Goal: Information Seeking & Learning: Learn about a topic

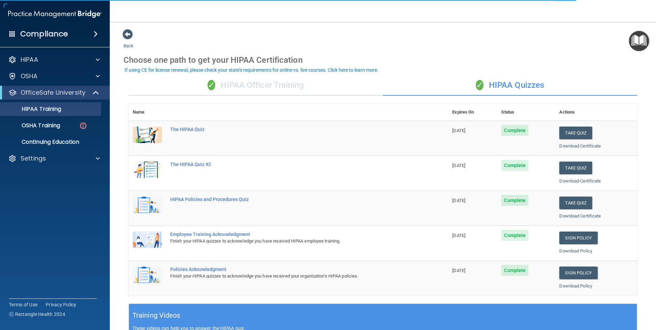
click at [326, 85] on div "✓ HIPAA Officer Training" at bounding box center [256, 85] width 254 height 21
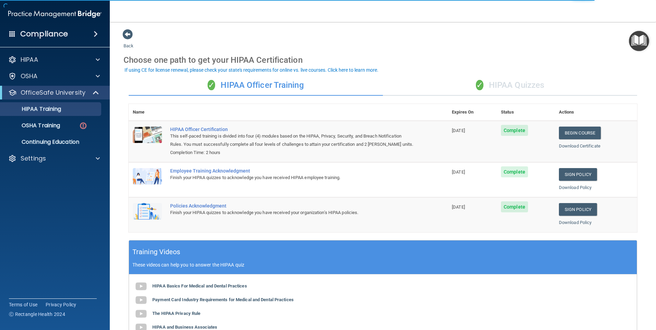
drag, startPoint x: 483, startPoint y: 90, endPoint x: 436, endPoint y: 90, distance: 46.3
click at [479, 91] on div "✓ HIPAA Quizzes" at bounding box center [510, 85] width 254 height 21
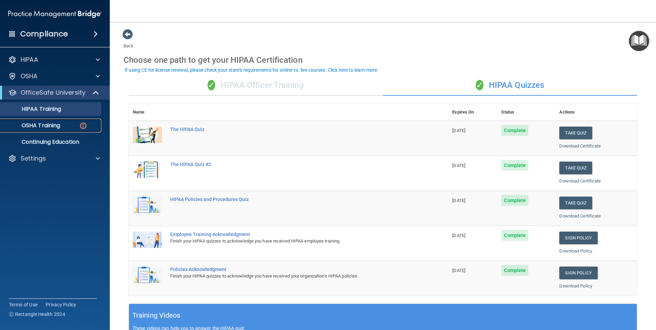
click at [73, 126] on div "OSHA Training" at bounding box center [51, 125] width 94 height 7
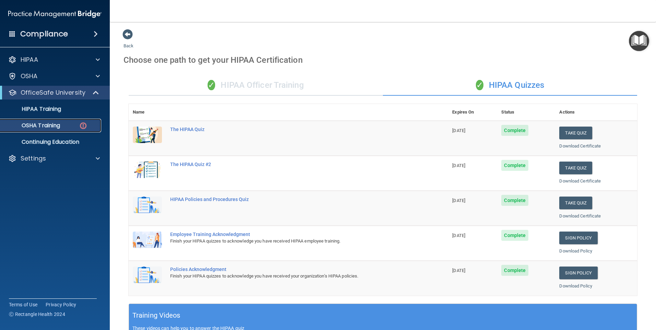
click at [54, 122] on p "OSHA Training" at bounding box center [32, 125] width 56 height 7
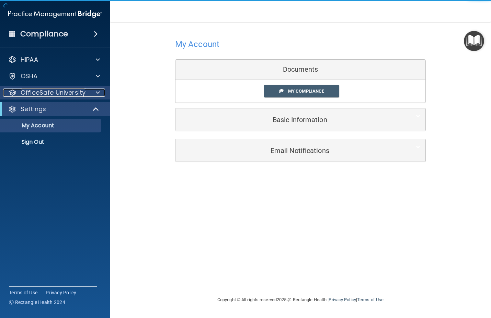
click at [61, 94] on p "OfficeSafe University" at bounding box center [53, 93] width 65 height 8
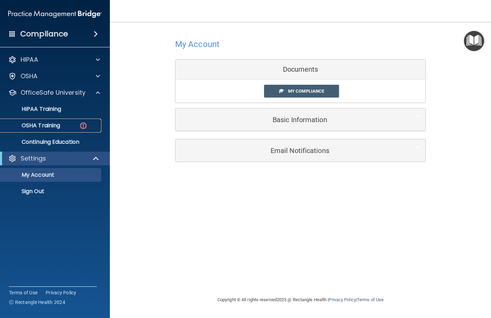
click at [76, 125] on div "OSHA Training" at bounding box center [51, 125] width 94 height 7
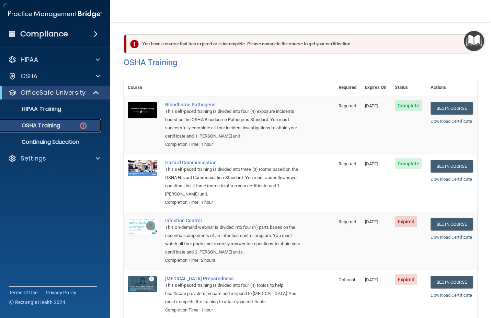
click at [66, 124] on div "OSHA Training" at bounding box center [51, 125] width 94 height 7
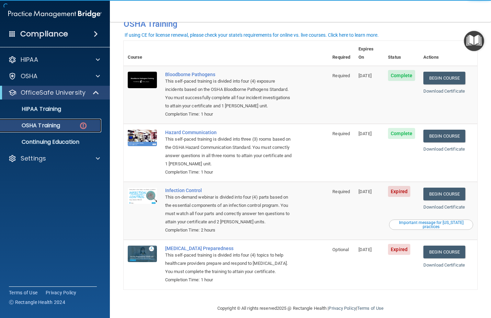
scroll to position [39, 0]
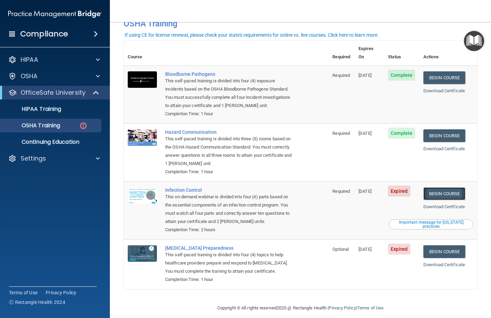
click at [403, 187] on link "Begin Course" at bounding box center [444, 193] width 42 height 13
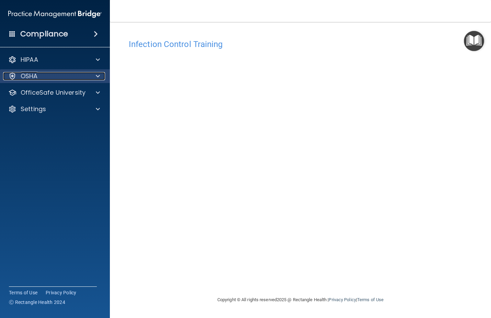
click at [38, 78] on div "OSHA" at bounding box center [45, 76] width 85 height 8
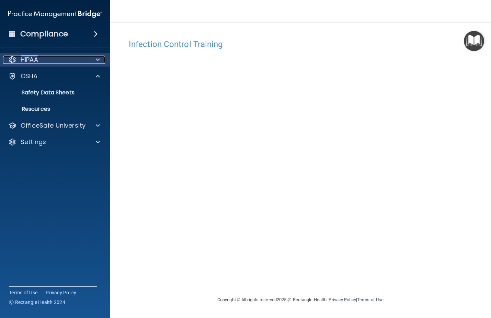
click at [49, 61] on div "HIPAA" at bounding box center [45, 60] width 85 height 8
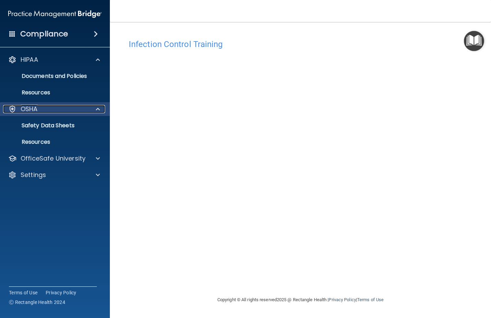
click at [44, 106] on div "OSHA" at bounding box center [45, 109] width 85 height 8
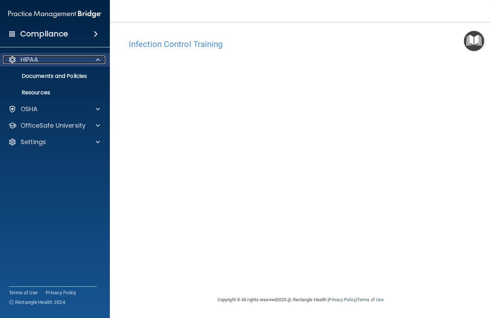
click at [41, 60] on div "HIPAA" at bounding box center [45, 60] width 85 height 8
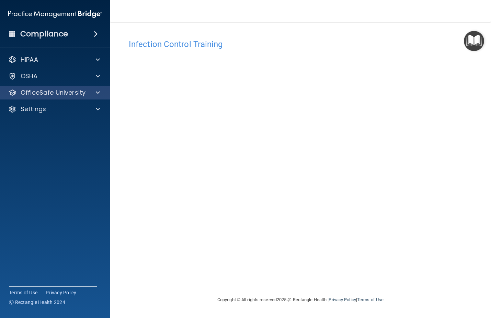
click at [45, 97] on div "OfficeSafe University" at bounding box center [55, 93] width 110 height 14
click at [58, 93] on p "OfficeSafe University" at bounding box center [53, 93] width 65 height 8
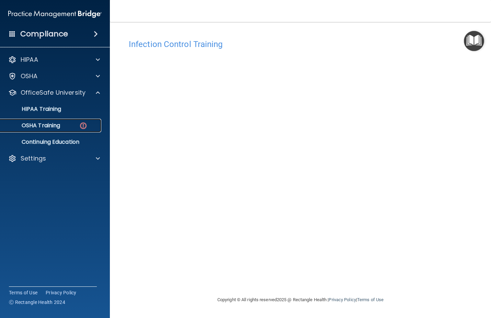
drag, startPoint x: 57, startPoint y: 129, endPoint x: 61, endPoint y: 127, distance: 4.2
click at [58, 128] on p "OSHA Training" at bounding box center [32, 125] width 56 height 7
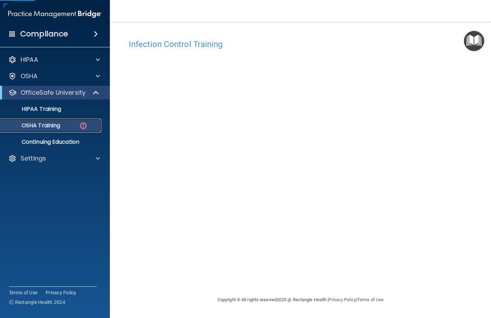
click at [61, 127] on div "OSHA Training" at bounding box center [51, 125] width 94 height 7
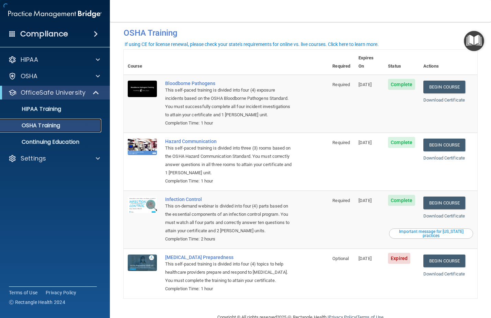
scroll to position [20, 0]
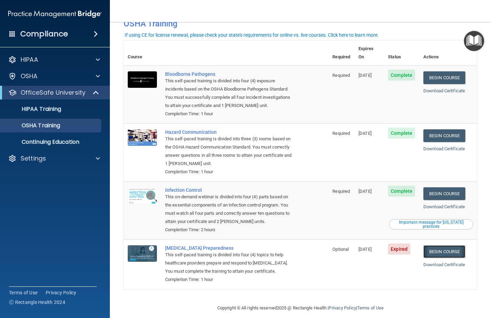
click at [448, 245] on link "Begin Course" at bounding box center [444, 251] width 42 height 13
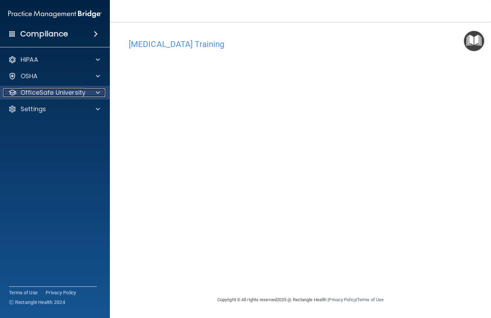
drag, startPoint x: 79, startPoint y: 94, endPoint x: 91, endPoint y: 101, distance: 13.5
click at [79, 94] on p "OfficeSafe University" at bounding box center [53, 93] width 65 height 8
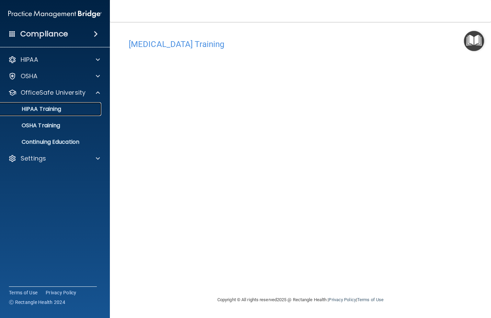
click at [60, 113] on link "HIPAA Training" at bounding box center [47, 109] width 108 height 14
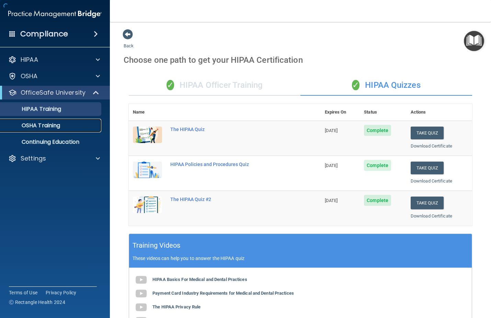
click at [67, 131] on link "OSHA Training" at bounding box center [47, 126] width 108 height 14
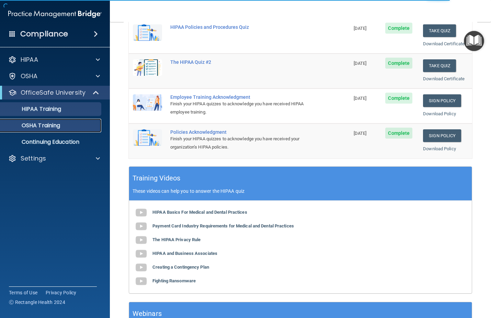
scroll to position [20, 0]
